Goal: Task Accomplishment & Management: Manage account settings

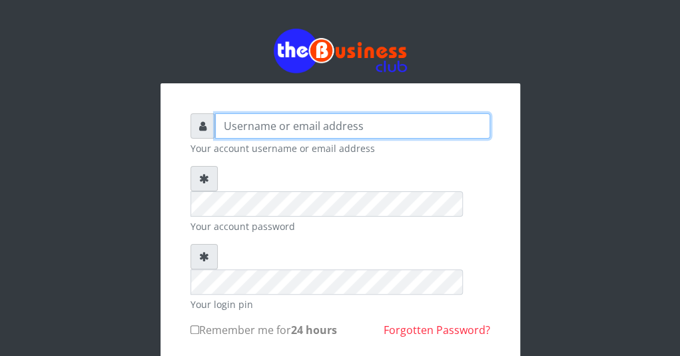
type input "g"
type input "Glorious telecom"
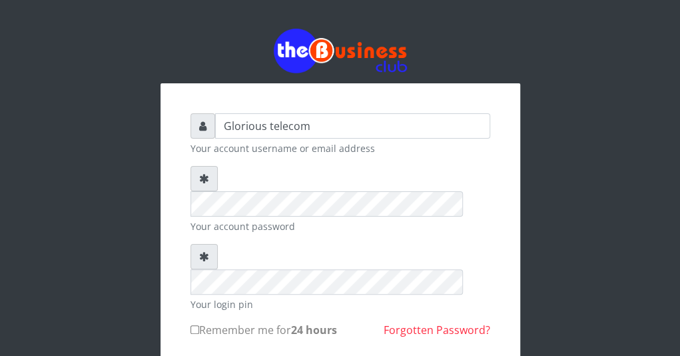
click at [431, 322] on link "Forgotten Password?" at bounding box center [436, 329] width 107 height 15
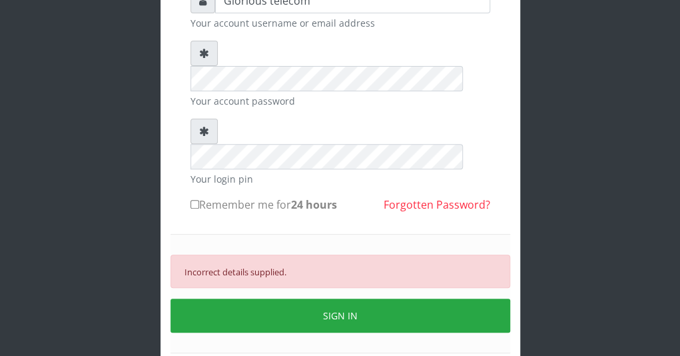
scroll to position [154, 0]
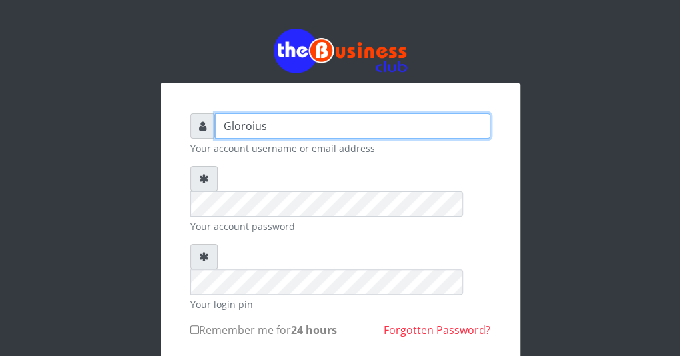
type input "Gloroius"
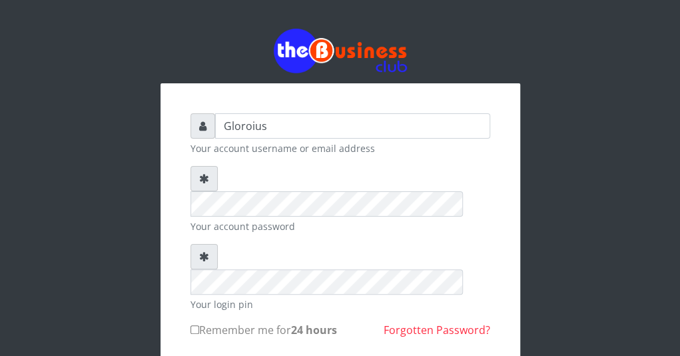
click at [253, 142] on small "Your account username or email address" at bounding box center [340, 148] width 300 height 14
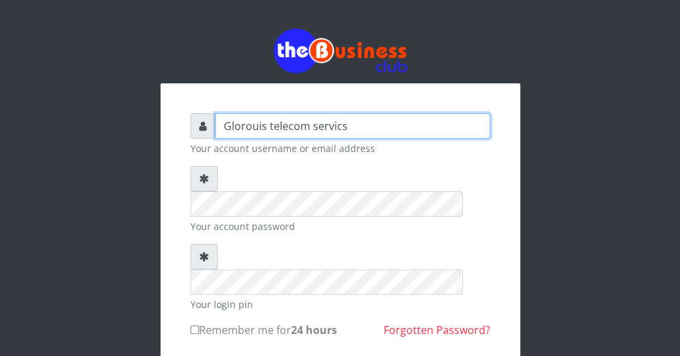
type input "Glorouis telecom servics"
